Goal: Task Accomplishment & Management: Complete application form

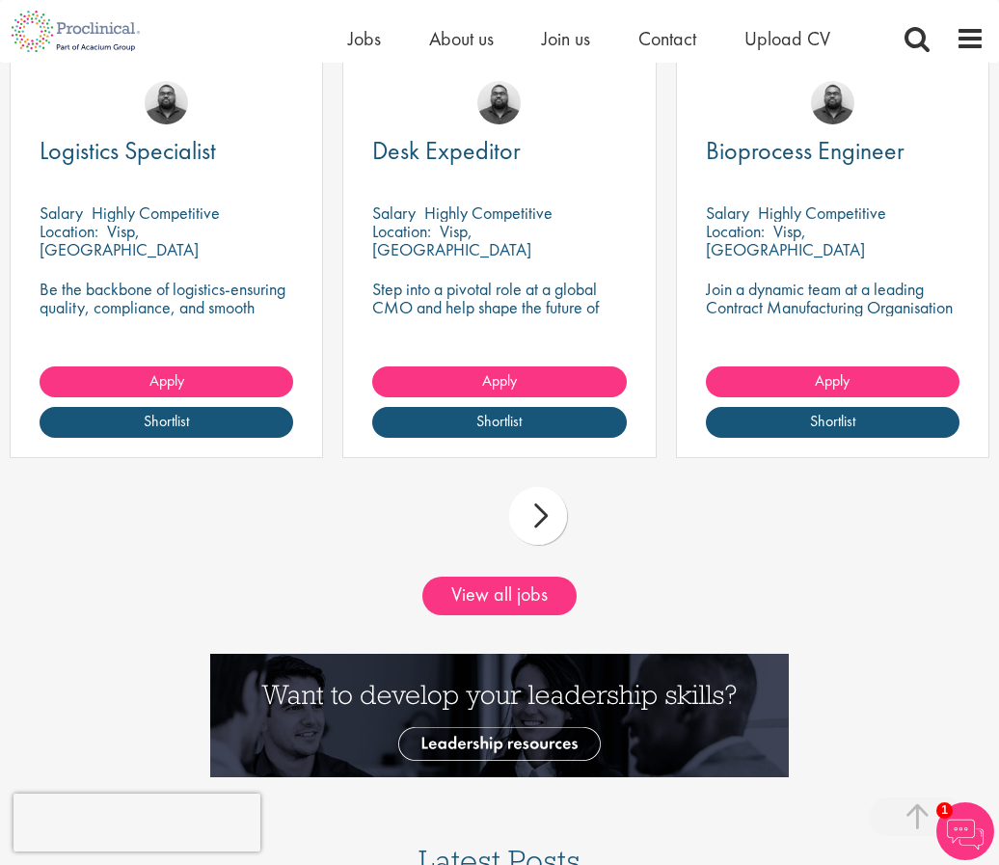
scroll to position [1996, 0]
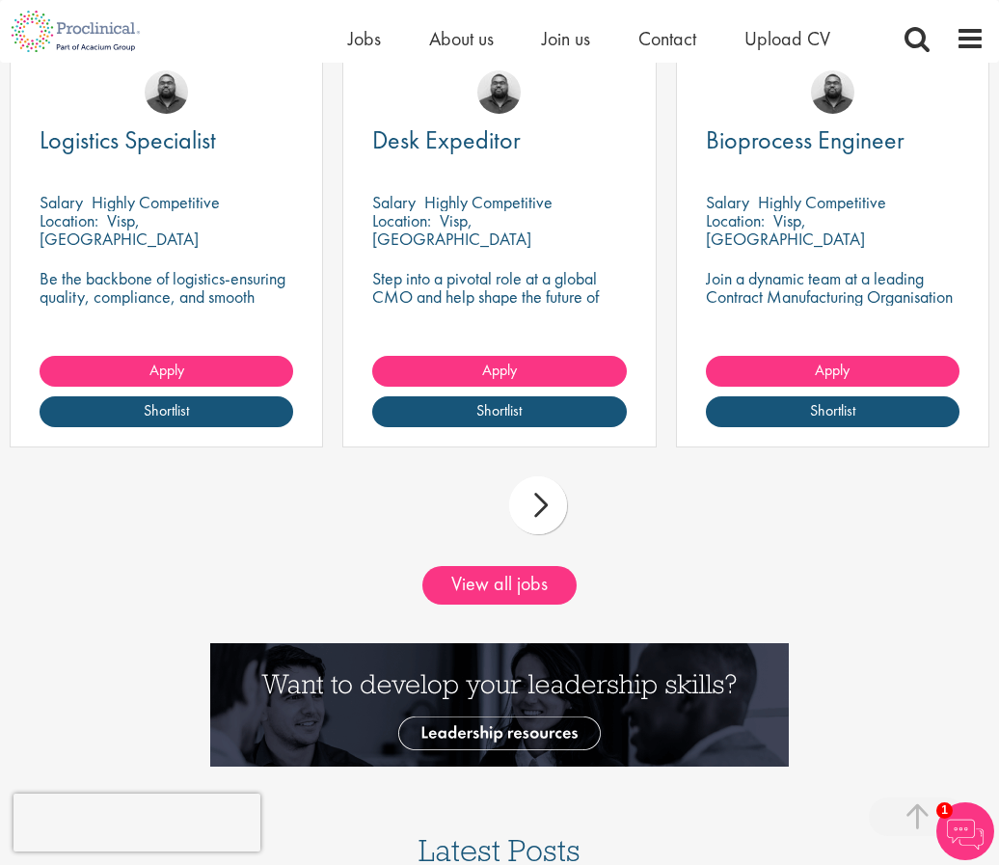
click at [535, 534] on div "next" at bounding box center [538, 505] width 58 height 58
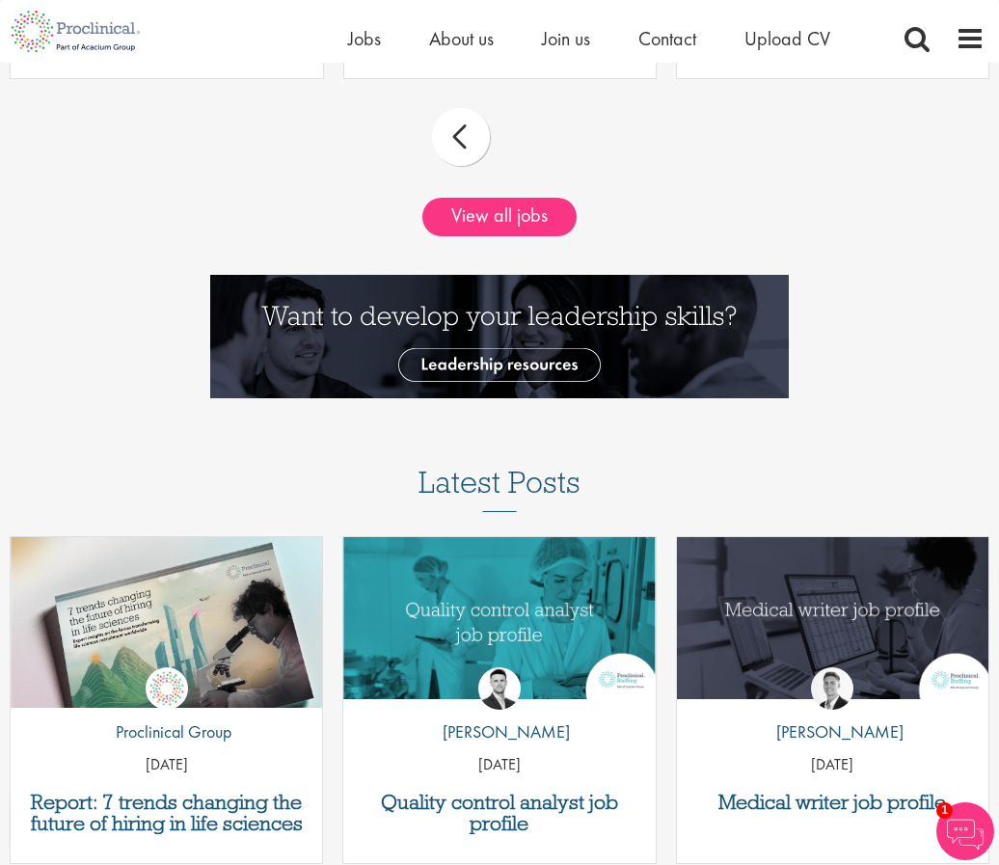
scroll to position [2126, 0]
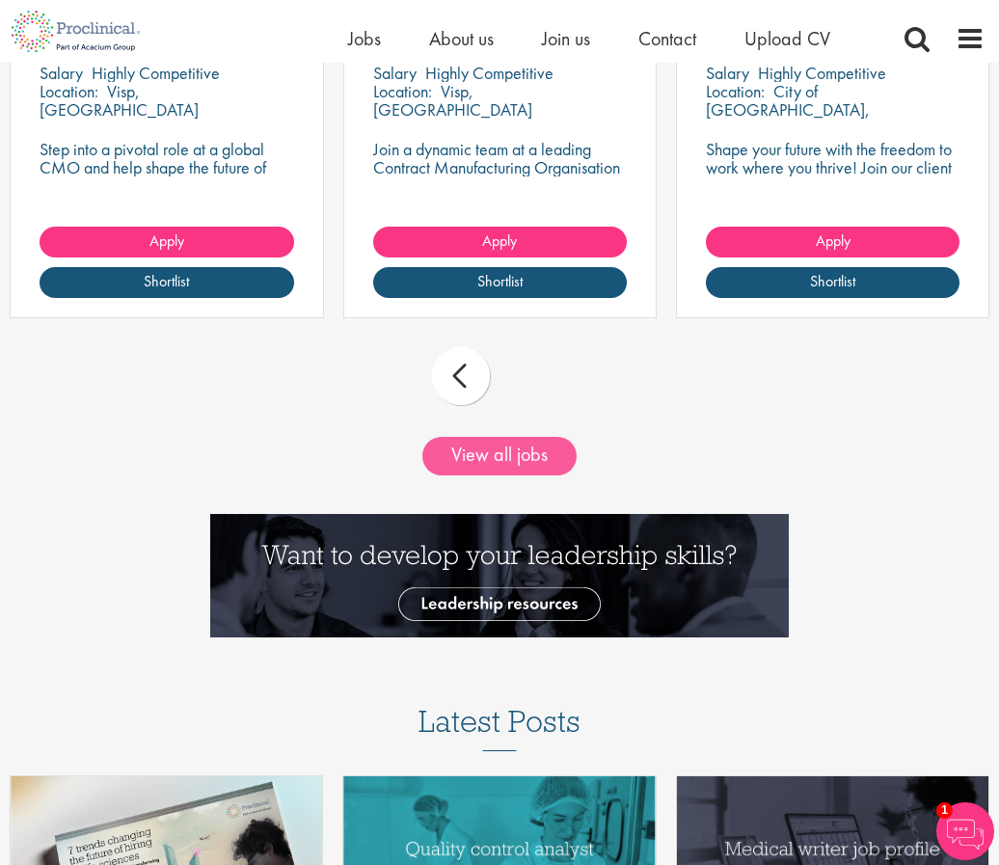
click at [501, 475] on link "View all jobs" at bounding box center [499, 456] width 154 height 39
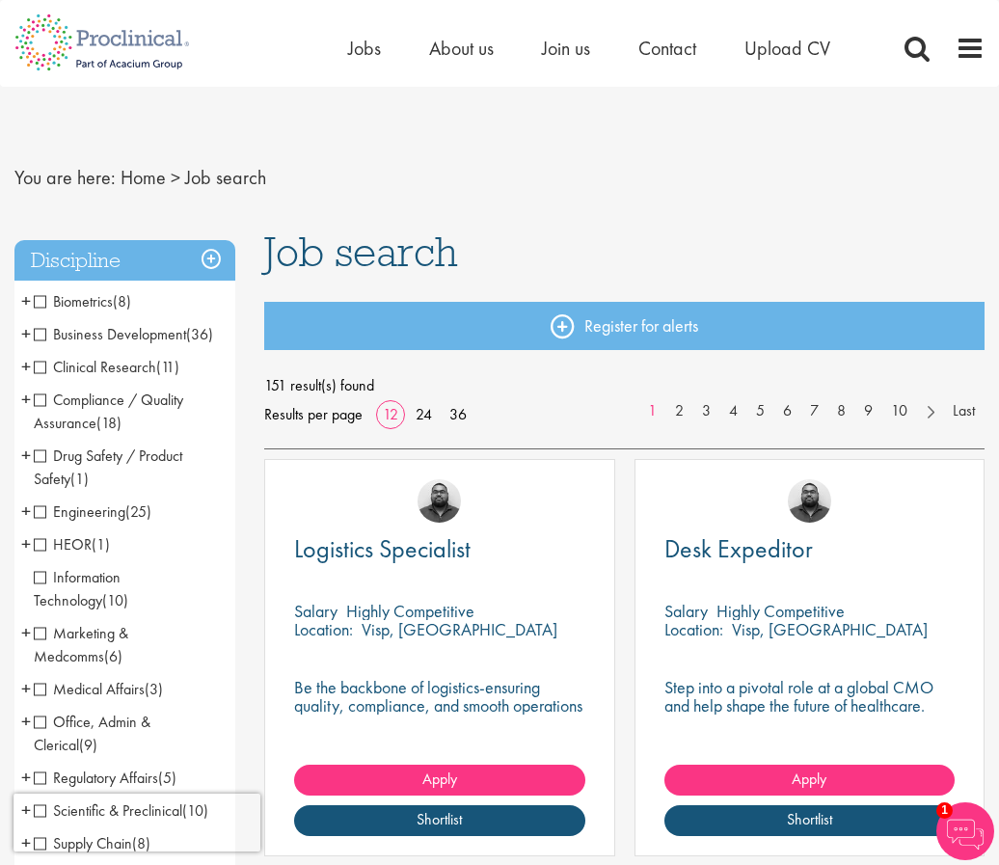
click at [41, 364] on span "Clinical Research" at bounding box center [95, 367] width 122 height 20
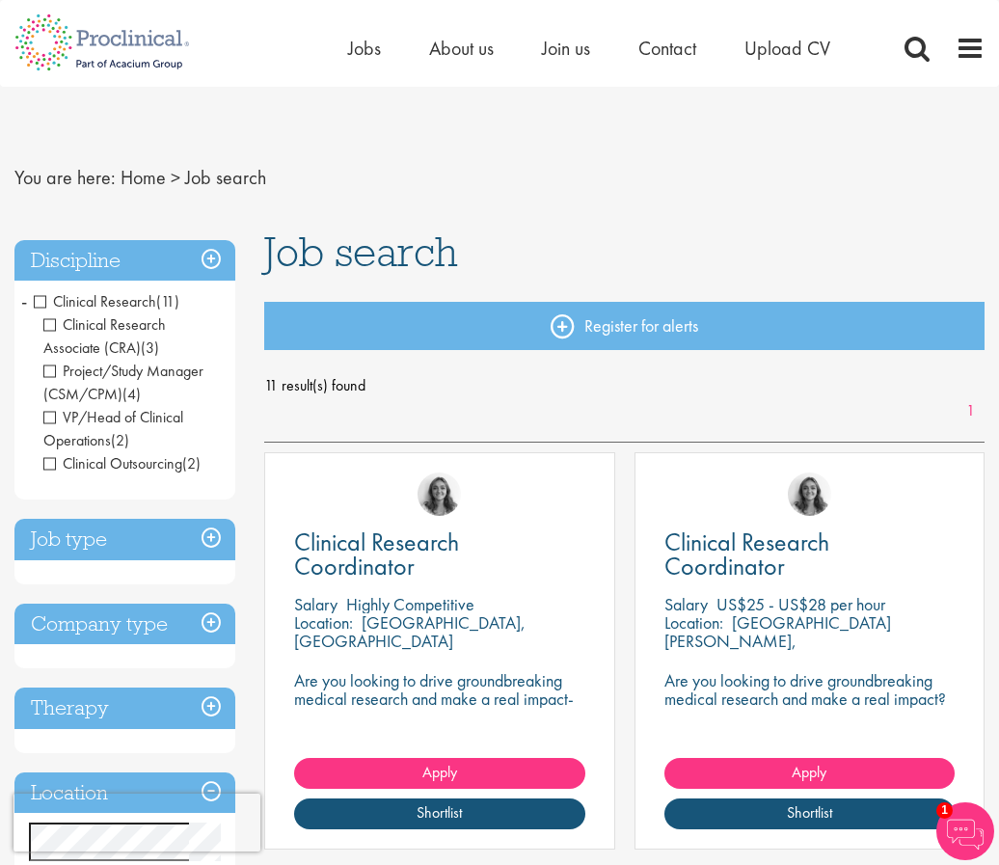
click at [39, 296] on span "Clinical Research" at bounding box center [95, 301] width 122 height 20
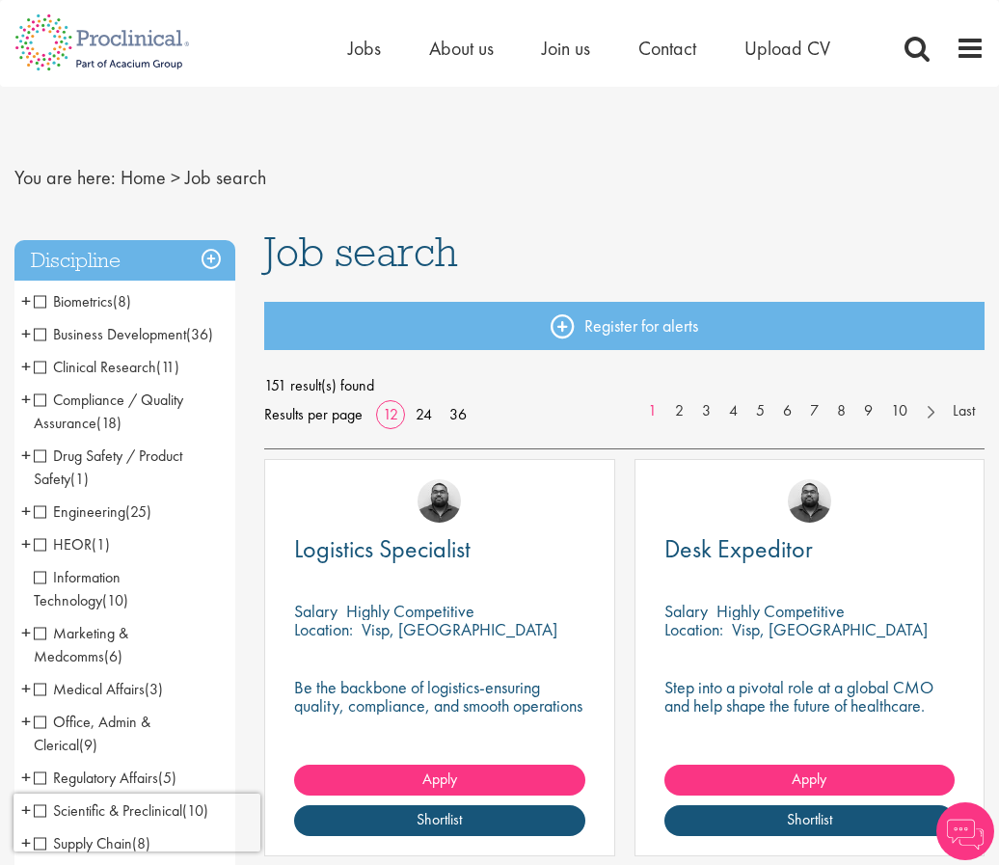
click at [44, 584] on span "Information Technology" at bounding box center [77, 588] width 87 height 43
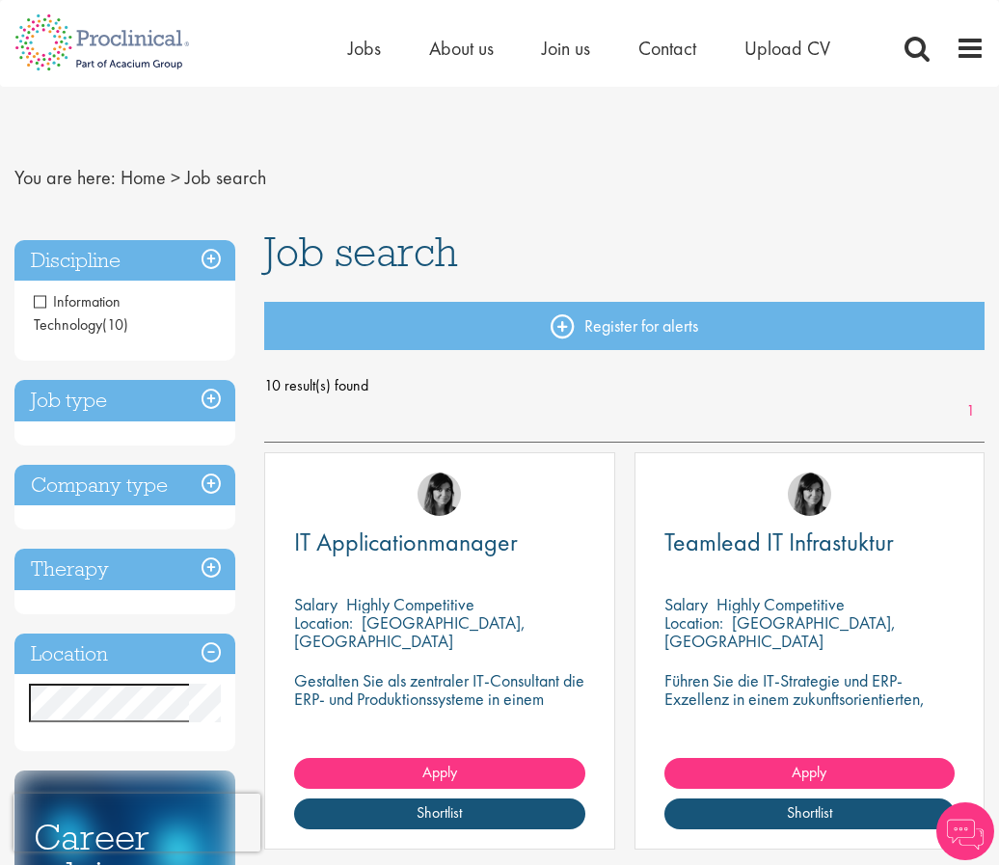
click at [87, 320] on span "Information Technology" at bounding box center [77, 312] width 87 height 43
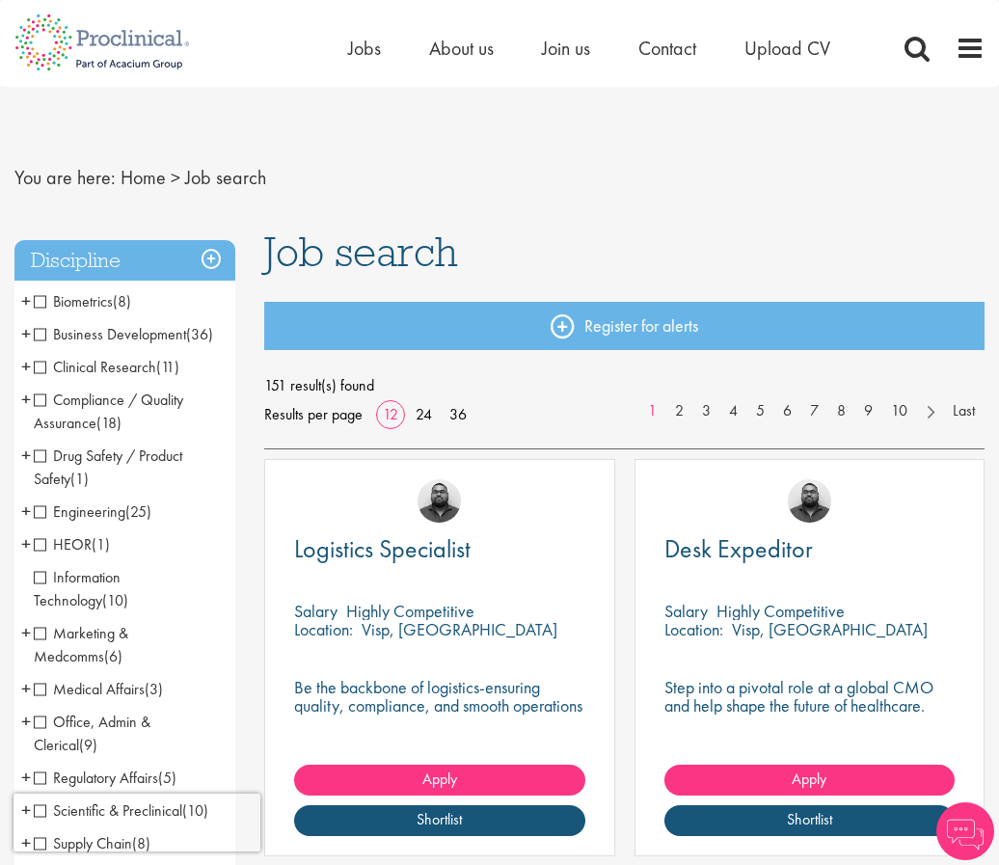
click at [40, 586] on span "Information Technology" at bounding box center [77, 588] width 87 height 43
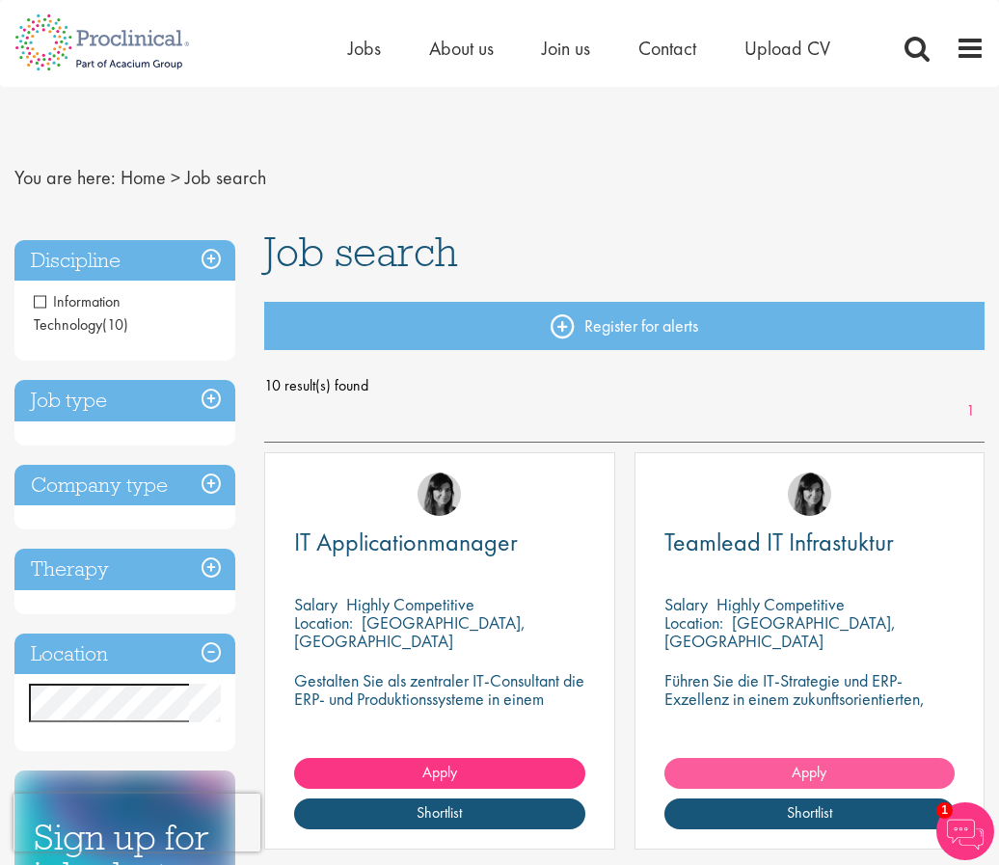
click at [811, 765] on span "Apply" at bounding box center [809, 772] width 35 height 20
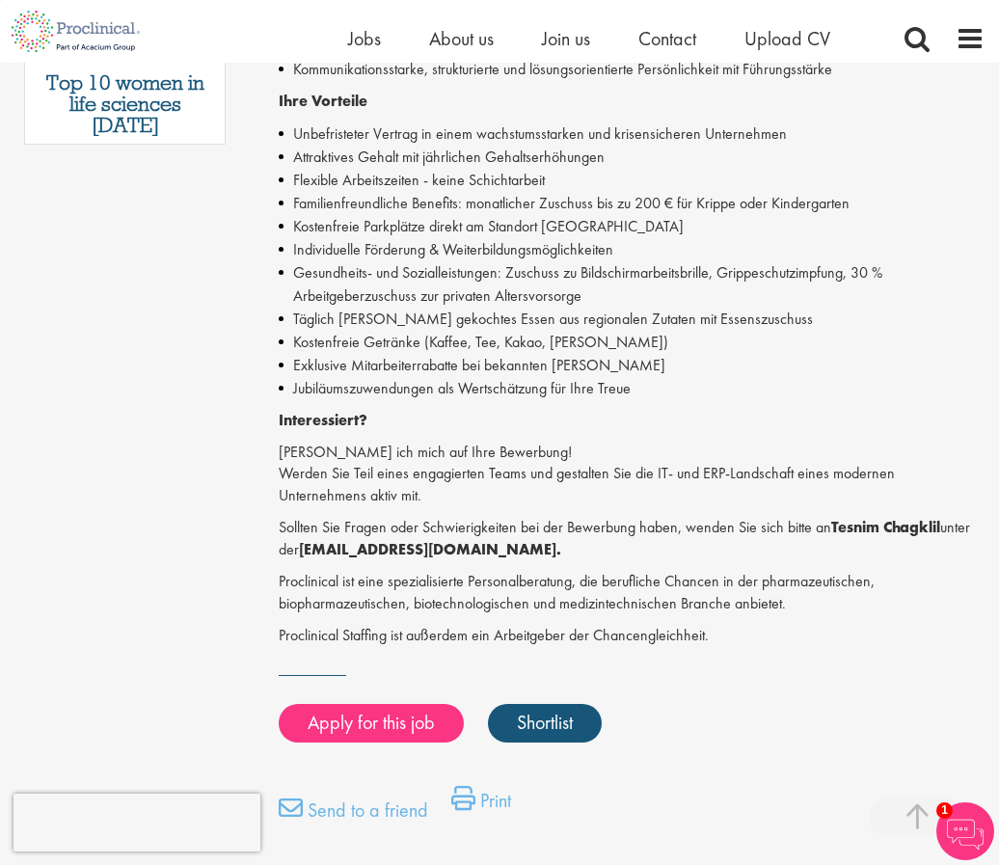
scroll to position [1218, 0]
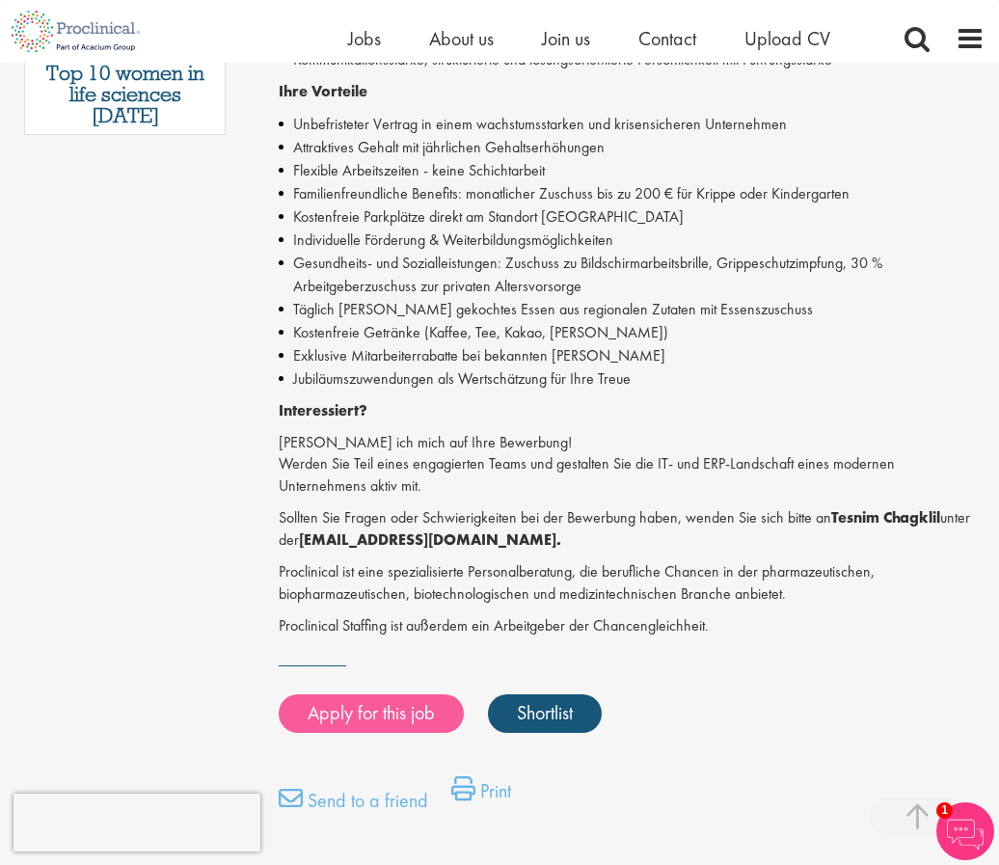
click at [415, 694] on link "Apply for this job" at bounding box center [371, 713] width 185 height 39
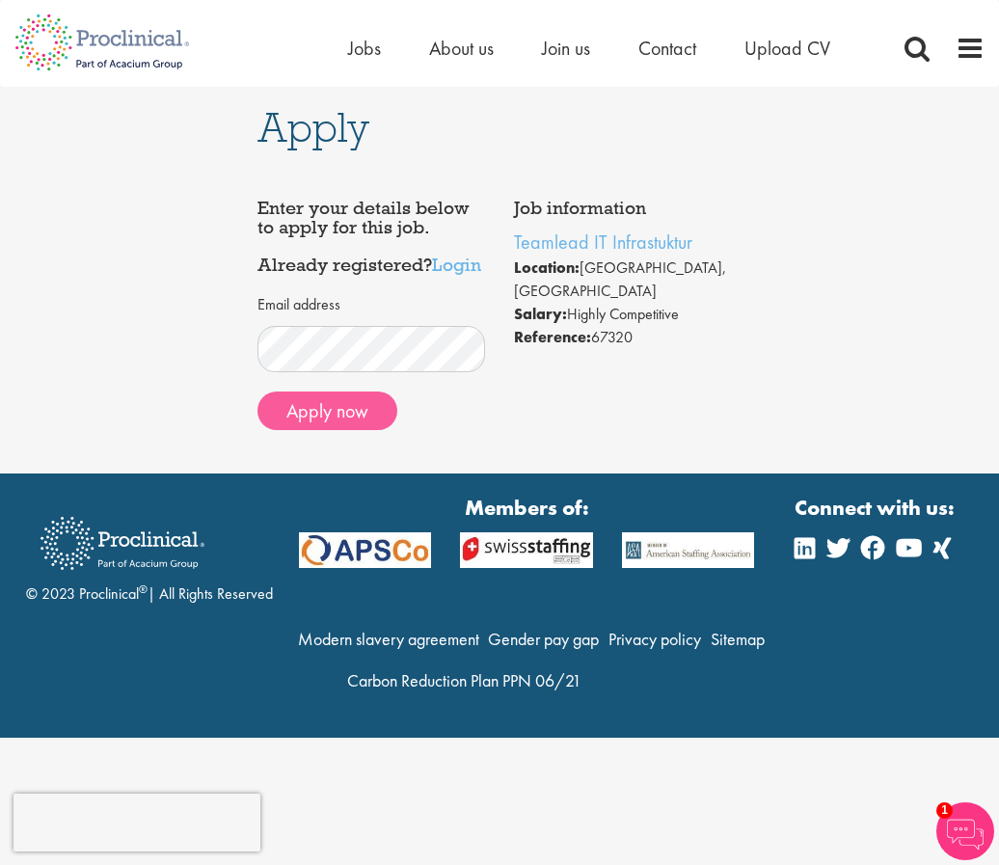
click at [344, 426] on button "Apply now" at bounding box center [327, 411] width 140 height 39
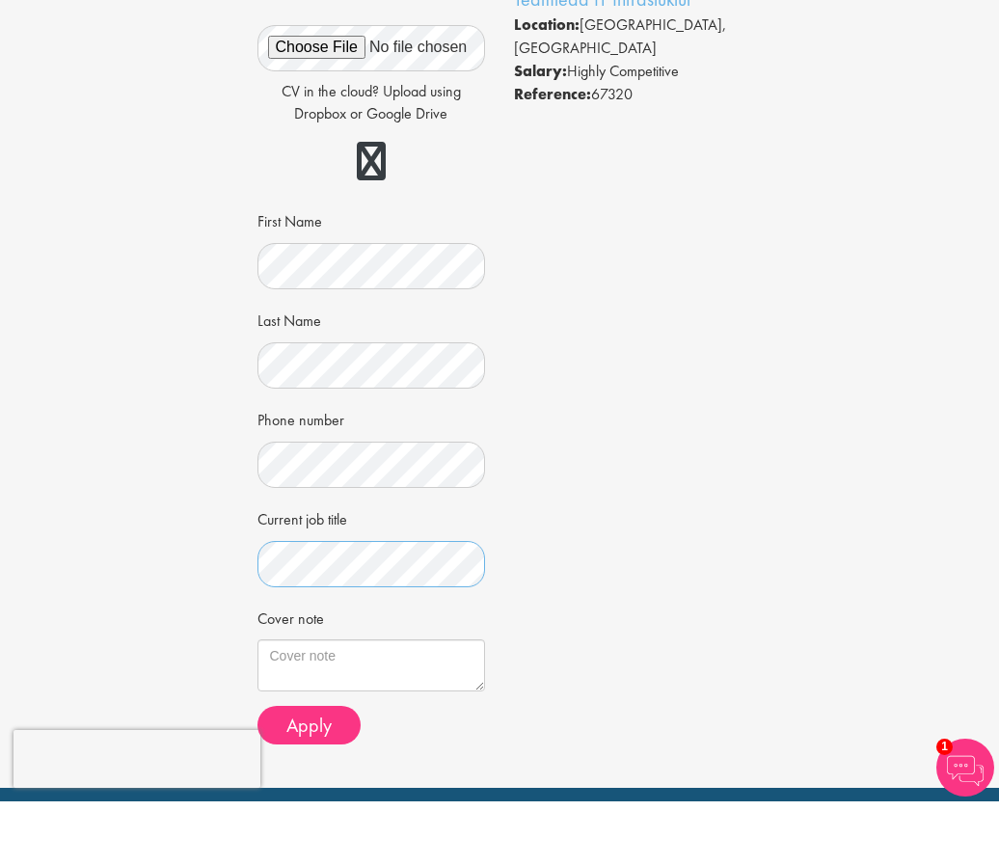
scroll to position [156, 0]
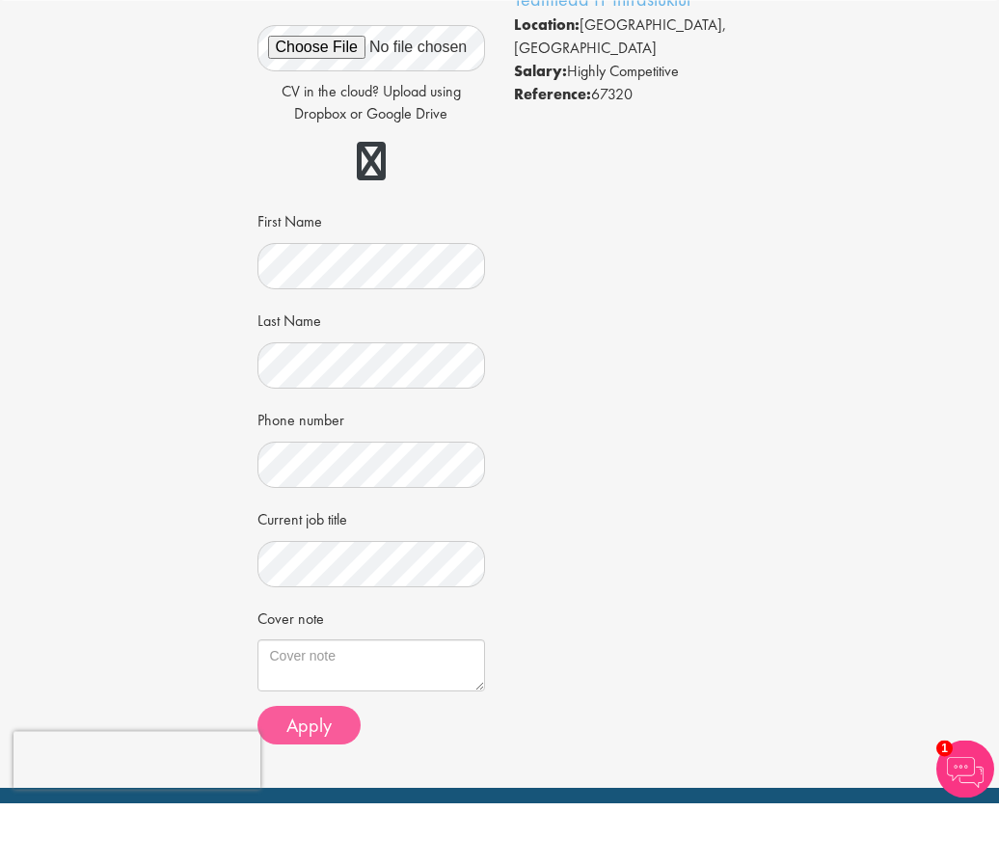
click at [326, 775] on span "Apply" at bounding box center [308, 787] width 45 height 25
